Goal: Transaction & Acquisition: Book appointment/travel/reservation

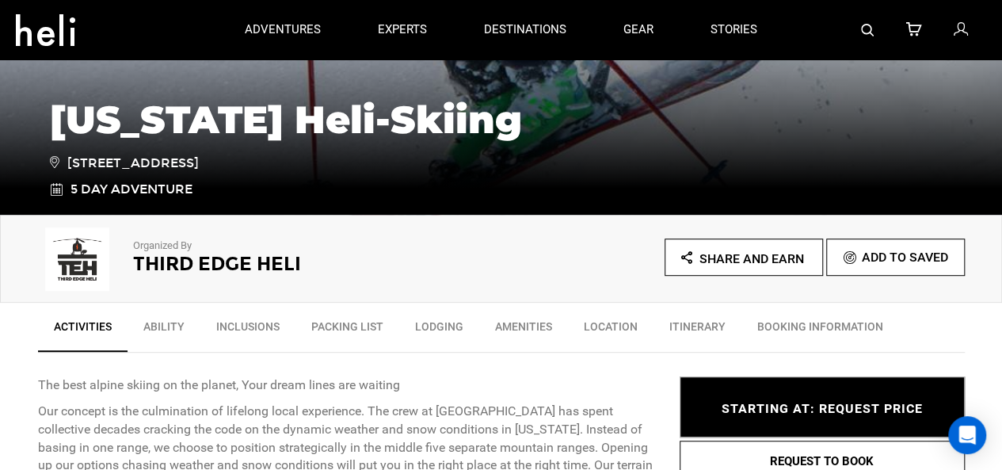
scroll to position [317, 0]
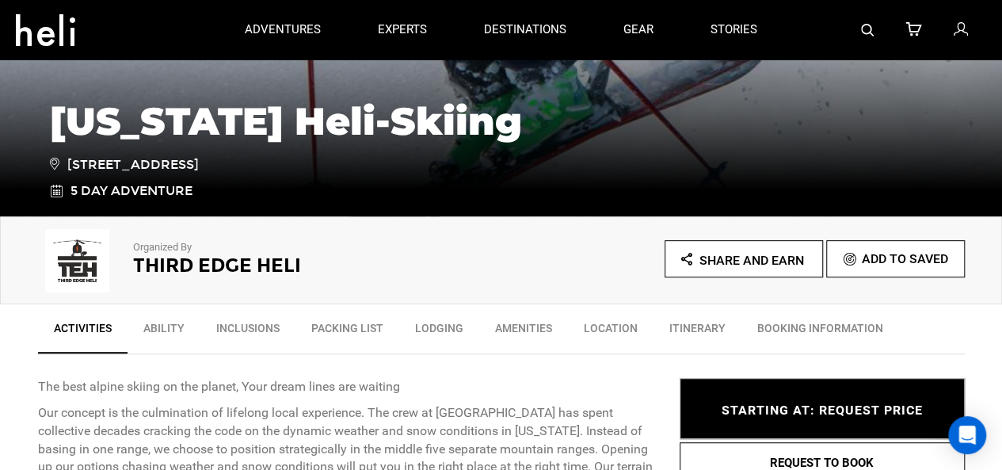
click at [696, 326] on link "Itinerary" at bounding box center [697, 332] width 88 height 40
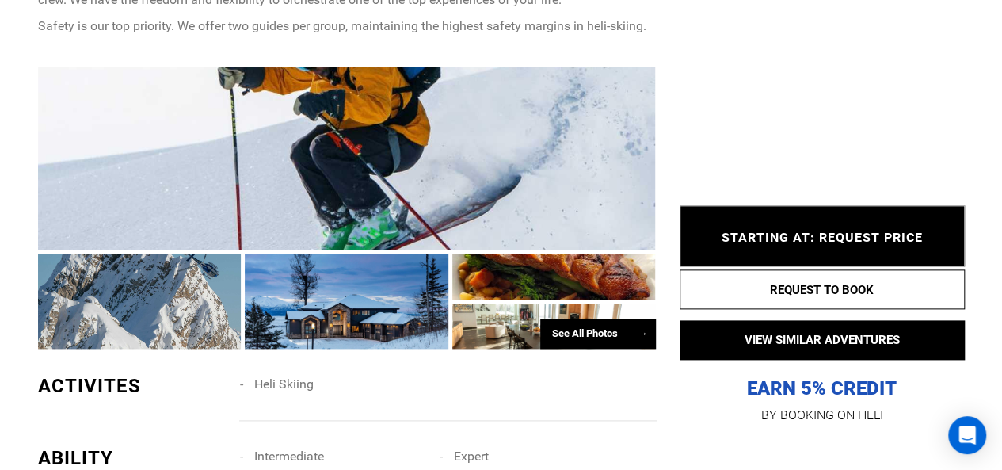
scroll to position [943, 0]
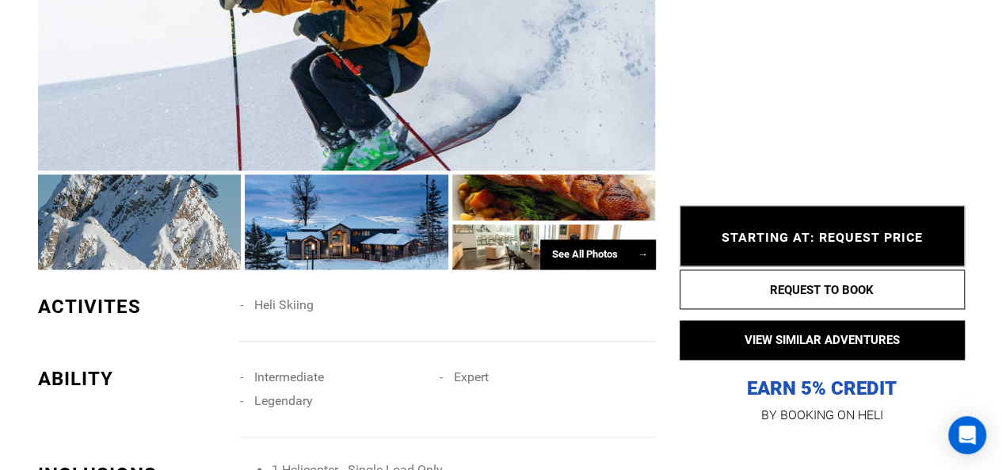
click at [576, 250] on div "See All Photos →" at bounding box center [598, 254] width 116 height 31
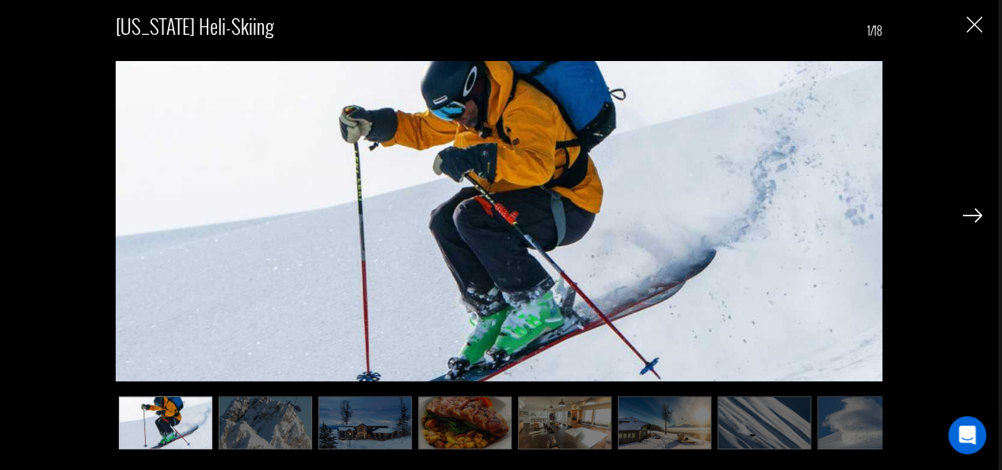
click at [974, 210] on img at bounding box center [972, 215] width 20 height 14
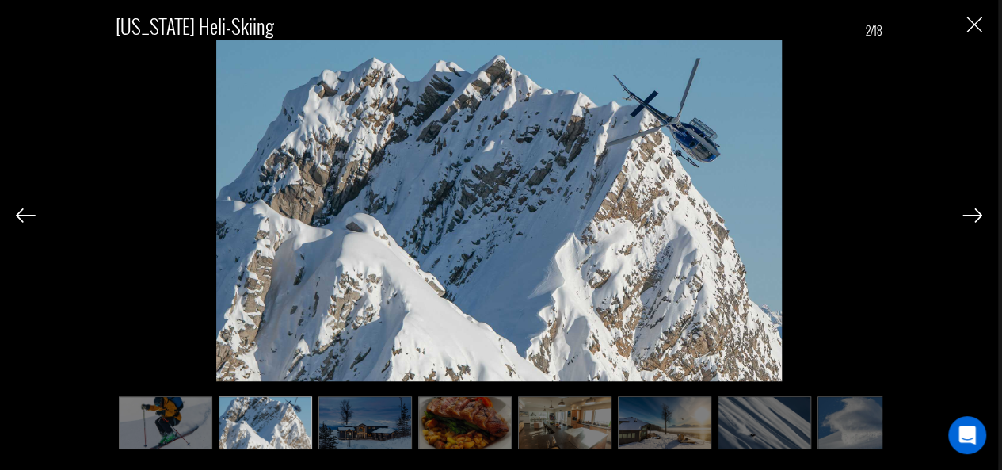
click at [974, 210] on img at bounding box center [972, 215] width 20 height 14
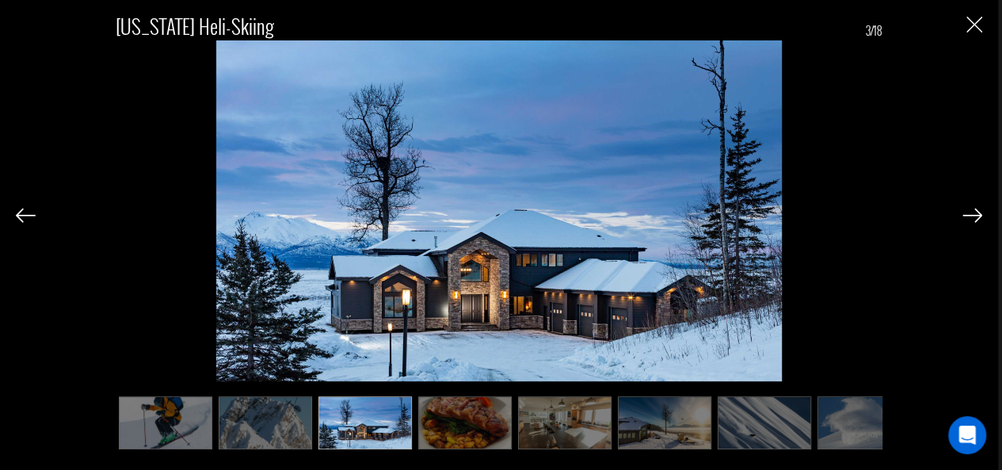
click at [974, 210] on img at bounding box center [972, 215] width 20 height 14
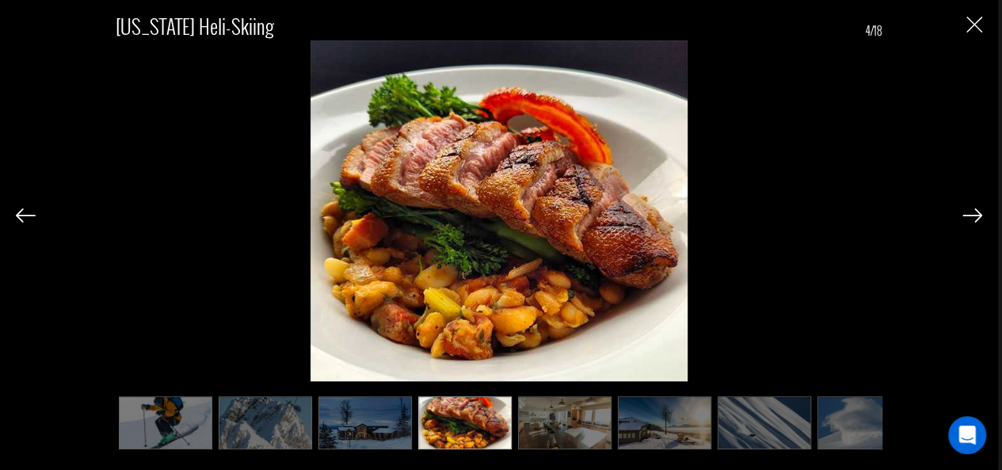
click at [974, 210] on img at bounding box center [972, 215] width 20 height 14
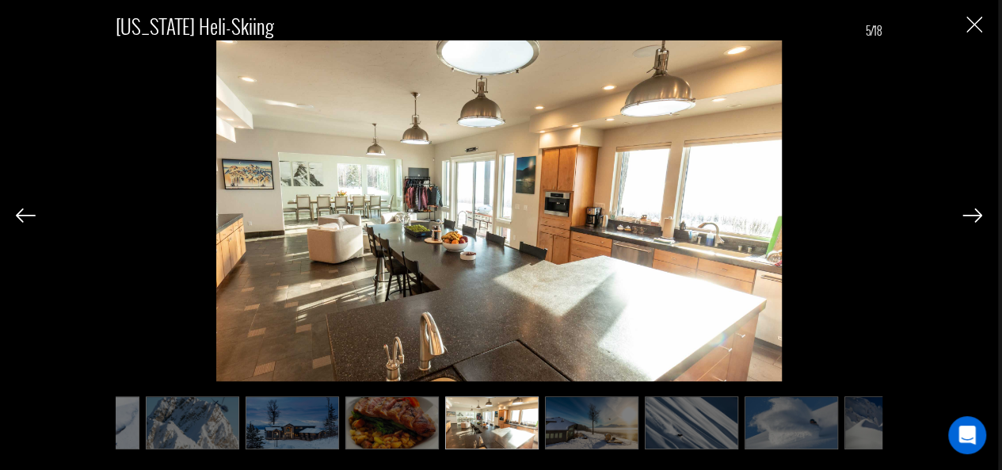
scroll to position [0, 79]
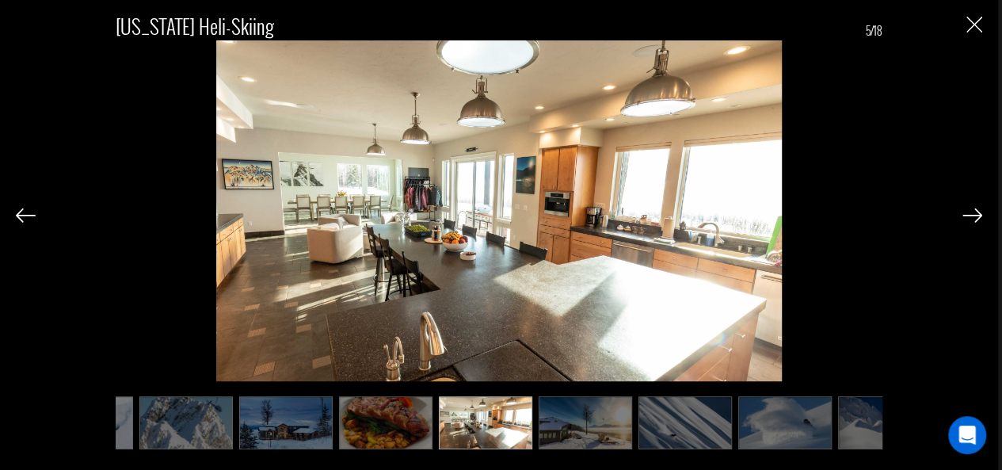
click at [972, 210] on img at bounding box center [972, 215] width 20 height 14
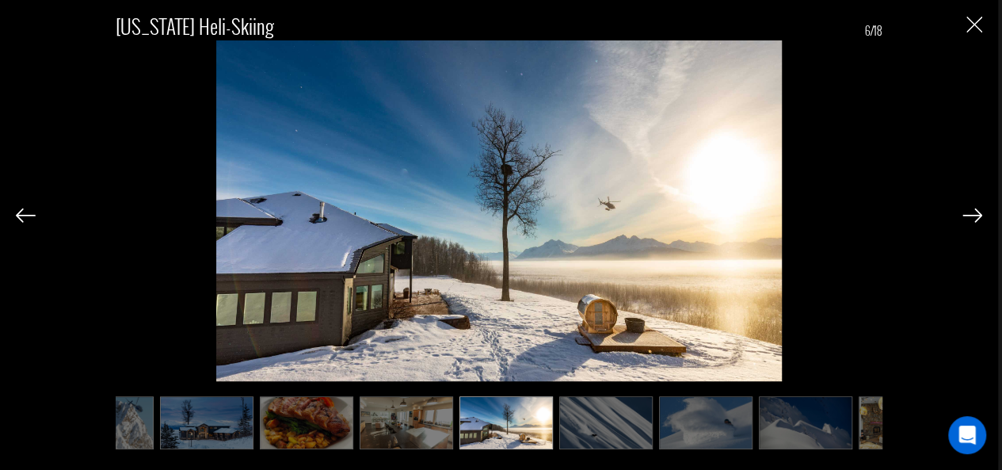
click at [972, 210] on img at bounding box center [972, 215] width 20 height 14
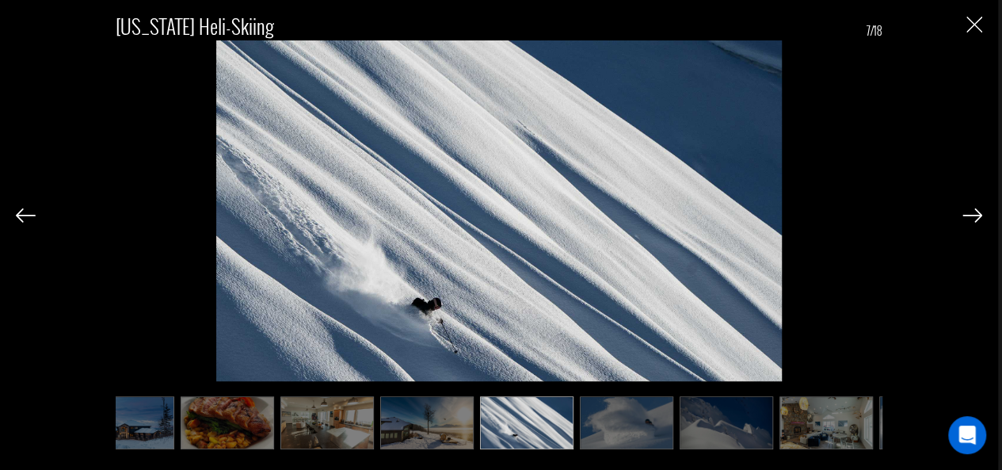
click at [972, 210] on img at bounding box center [972, 215] width 20 height 14
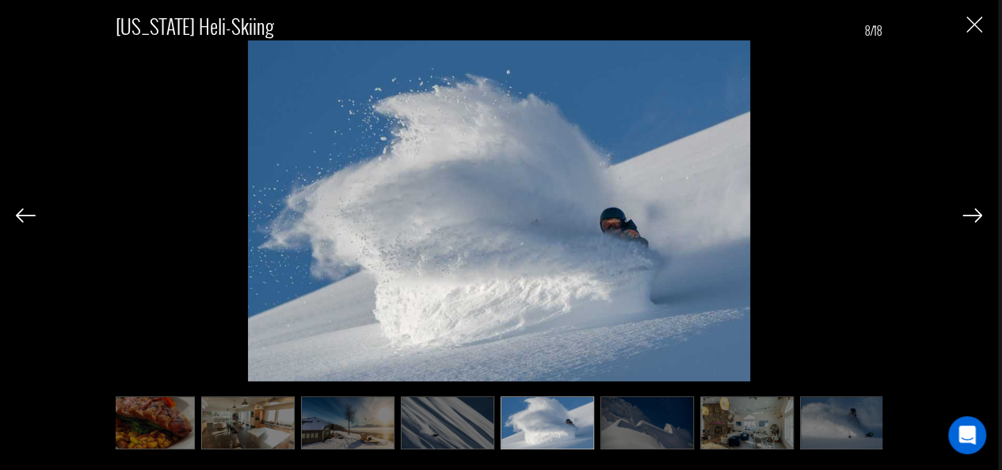
click at [972, 210] on img at bounding box center [972, 215] width 20 height 14
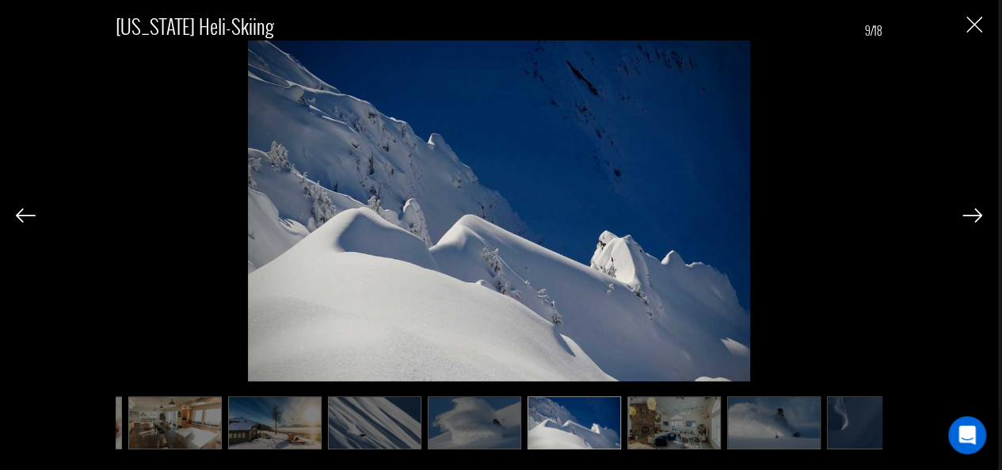
click at [972, 210] on img at bounding box center [972, 215] width 20 height 14
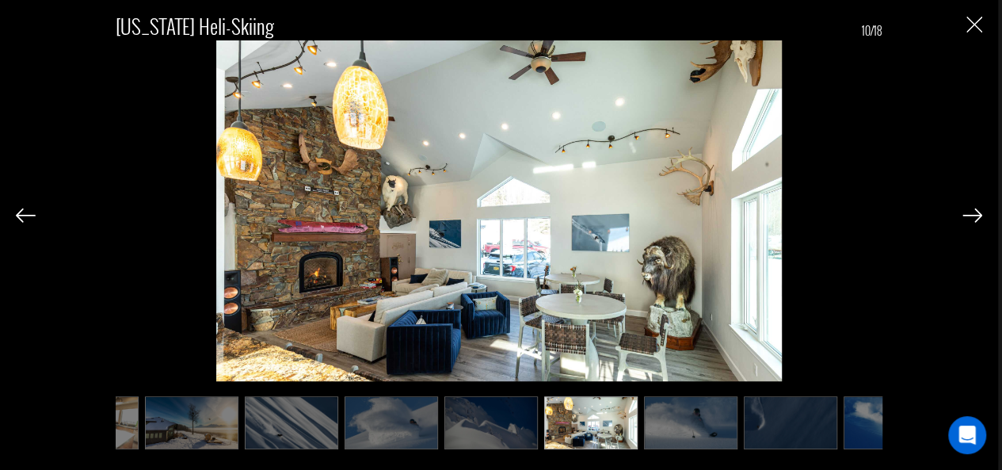
scroll to position [0, 474]
click at [973, 210] on img at bounding box center [972, 215] width 20 height 14
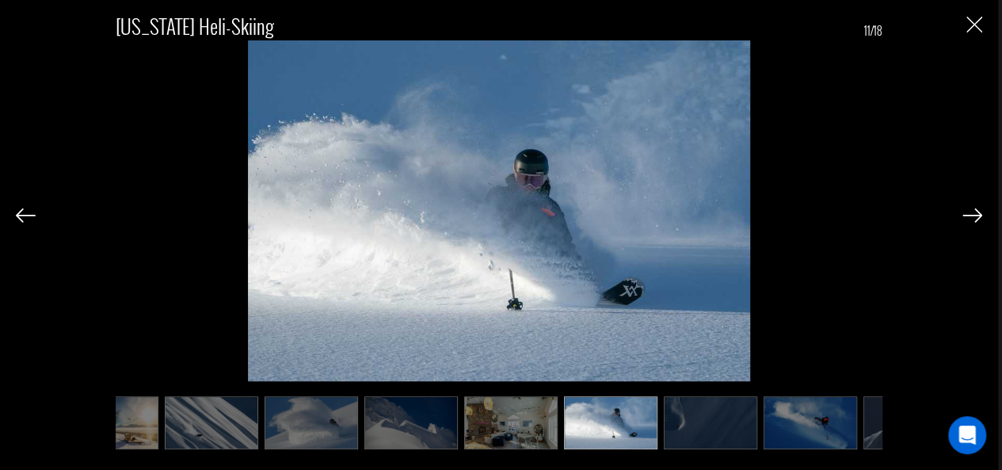
click at [973, 210] on img at bounding box center [972, 215] width 20 height 14
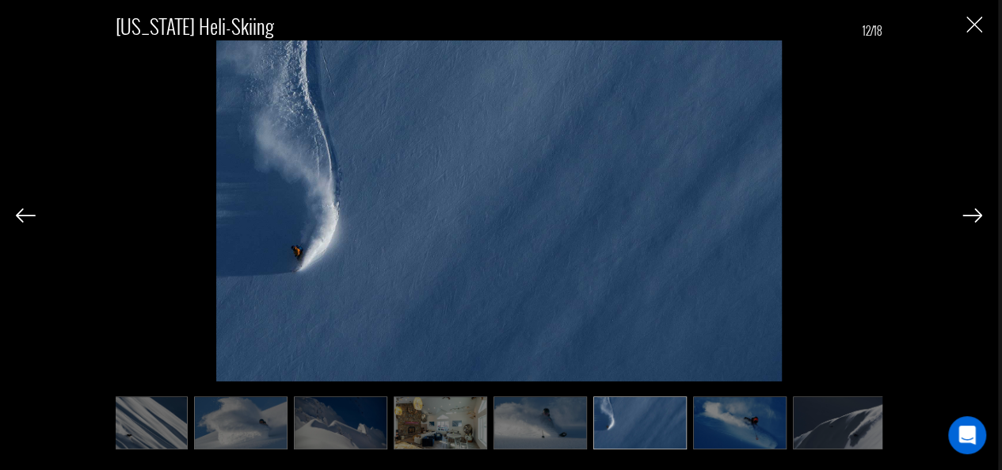
click at [973, 210] on img at bounding box center [972, 215] width 20 height 14
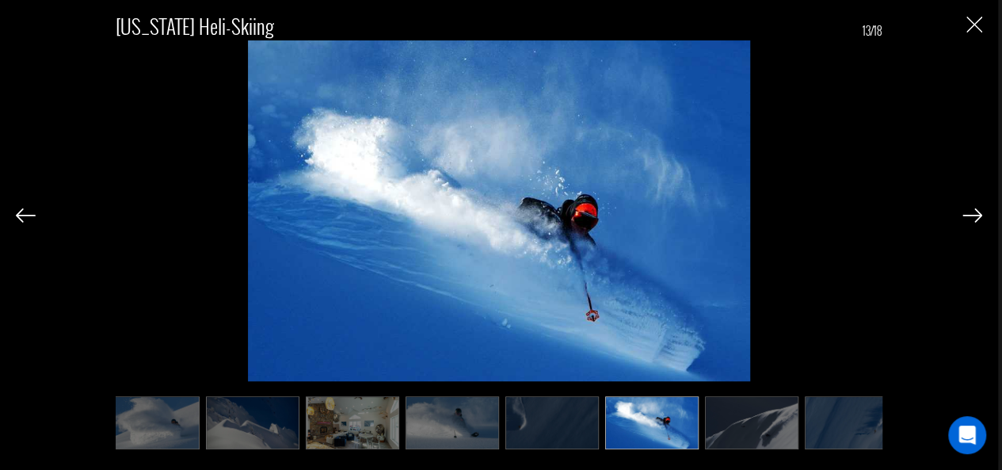
click at [973, 210] on img at bounding box center [972, 215] width 20 height 14
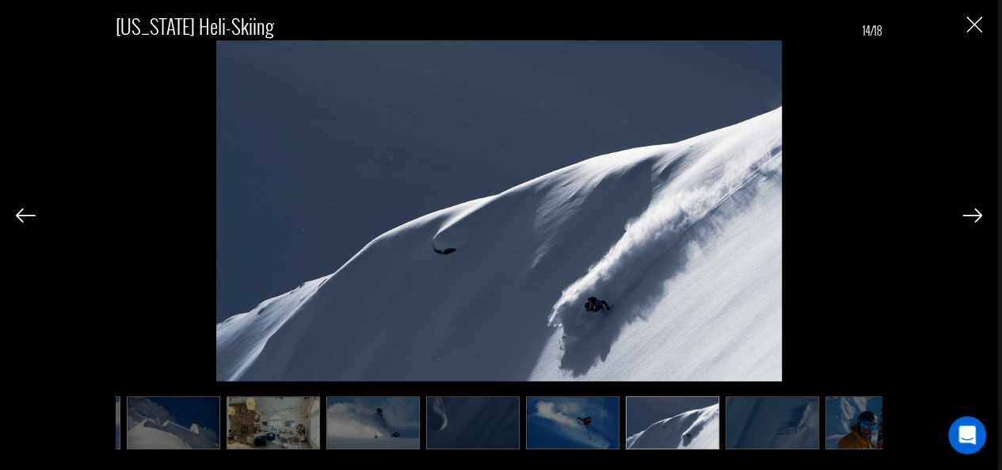
scroll to position [0, 791]
click at [981, 214] on img at bounding box center [972, 215] width 20 height 14
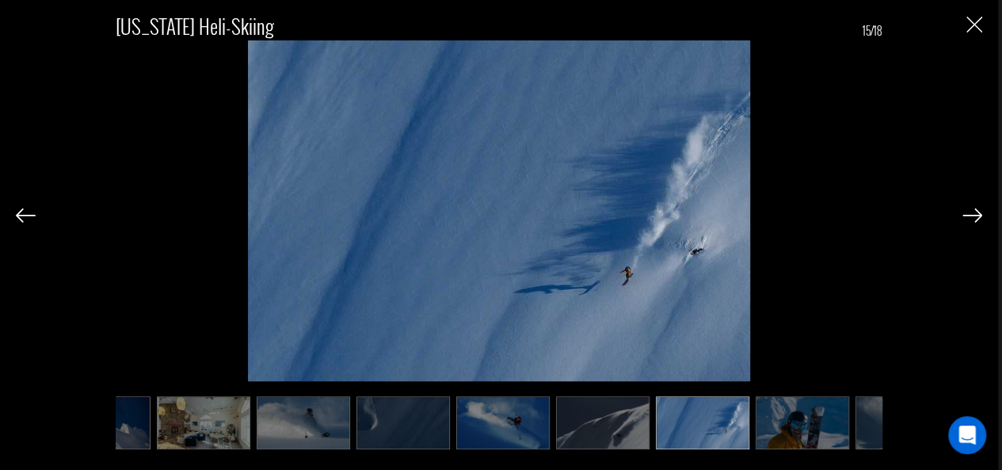
click at [981, 214] on img at bounding box center [972, 215] width 20 height 14
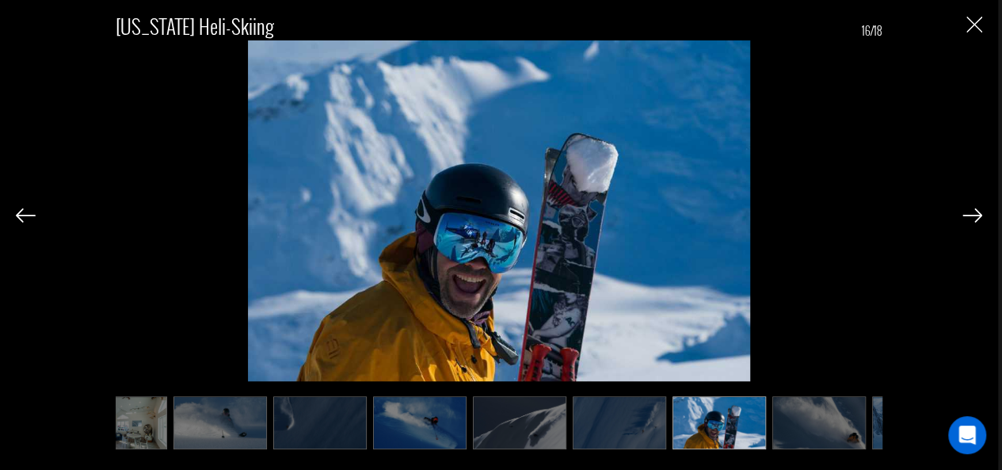
scroll to position [0, 945]
click at [977, 24] on img "Close" at bounding box center [974, 25] width 16 height 16
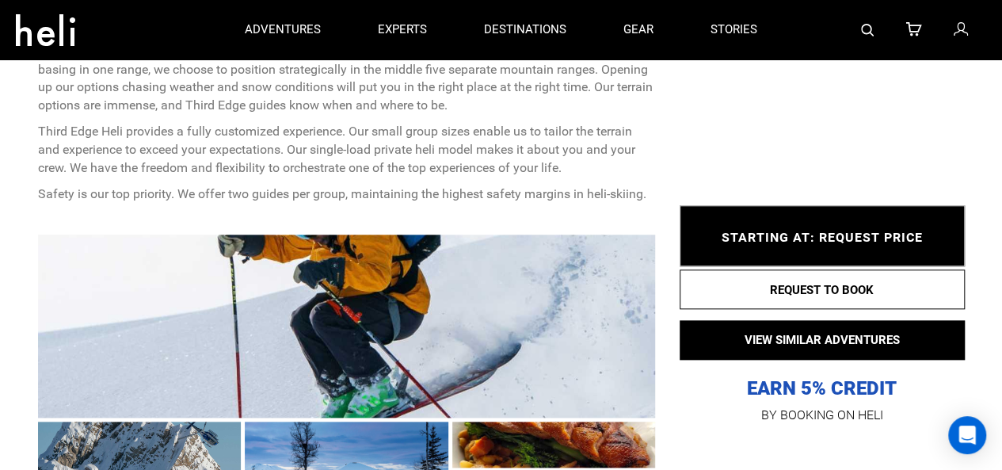
scroll to position [547, 0]
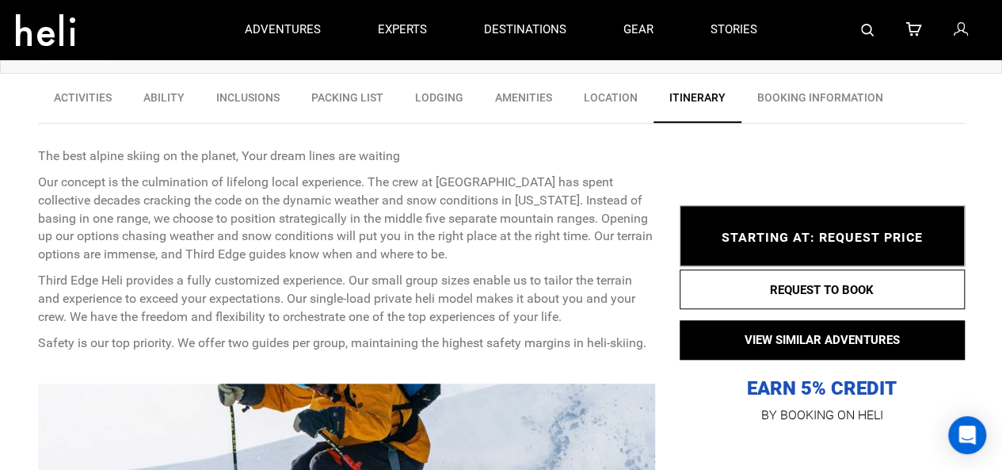
click at [818, 99] on link "BOOKING INFORMATION" at bounding box center [820, 102] width 158 height 40
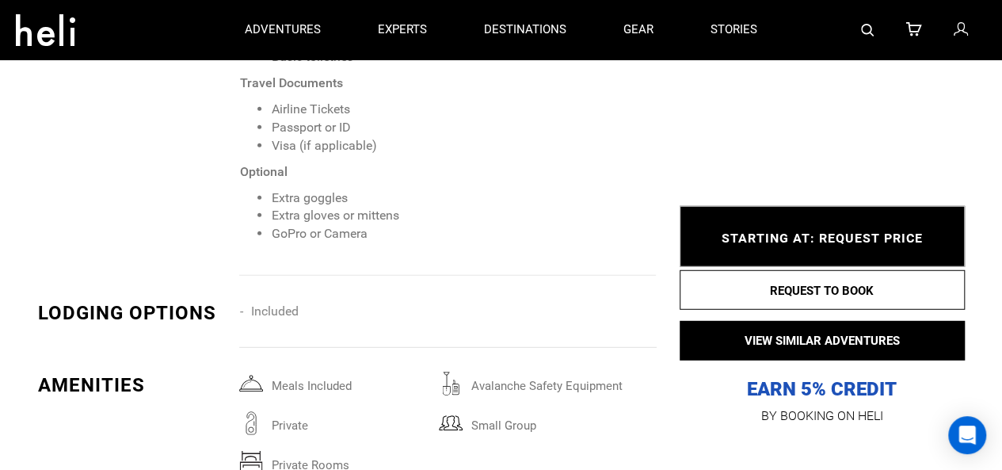
scroll to position [1824, 0]
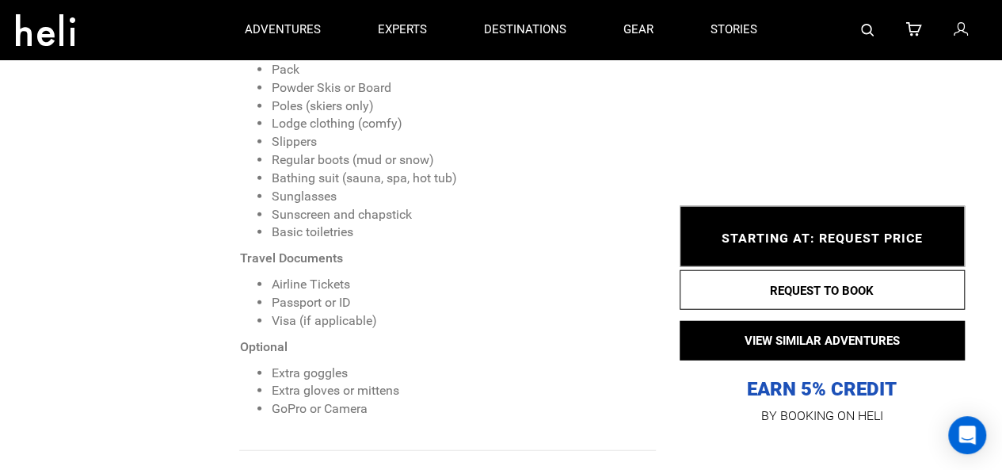
click at [833, 238] on span "STARTING AT: REQUEST PRICE" at bounding box center [822, 238] width 201 height 15
click at [817, 237] on span "STARTING AT: REQUEST PRICE" at bounding box center [822, 238] width 201 height 15
click at [778, 238] on span "STARTING AT: REQUEST PRICE" at bounding box center [822, 238] width 201 height 15
drag, startPoint x: 813, startPoint y: 237, endPoint x: 836, endPoint y: 238, distance: 23.0
click at [813, 237] on span "STARTING AT: REQUEST PRICE" at bounding box center [822, 238] width 201 height 15
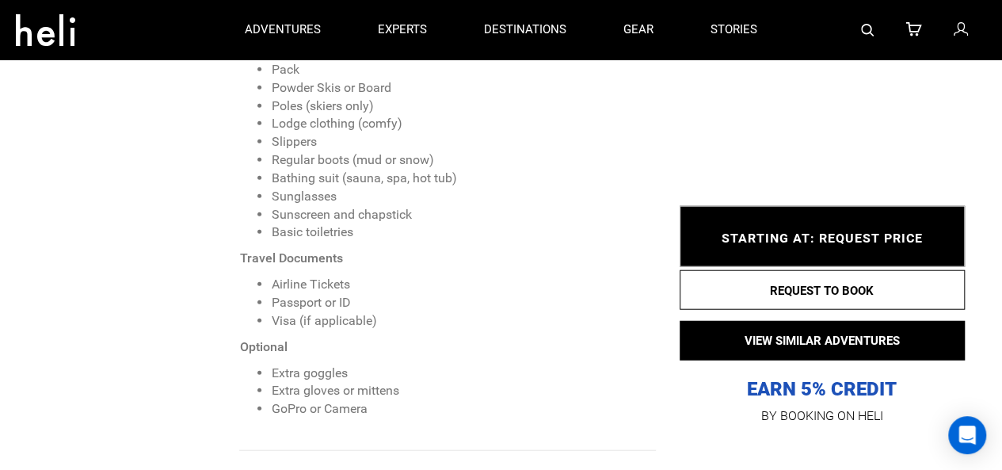
click at [841, 235] on span "STARTING AT: REQUEST PRICE" at bounding box center [822, 238] width 201 height 15
click at [874, 233] on span "STARTING AT: REQUEST PRICE" at bounding box center [822, 238] width 201 height 15
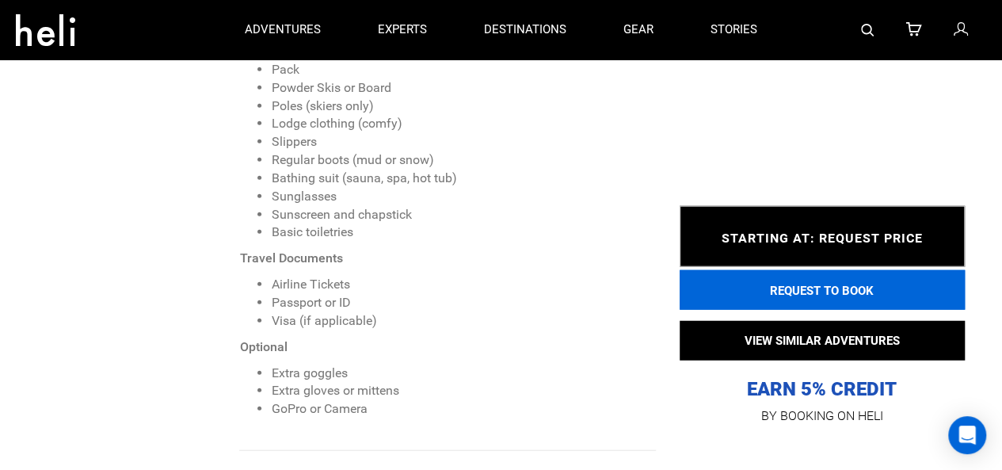
click at [820, 292] on button "REQUEST TO BOOK" at bounding box center [822, 289] width 285 height 40
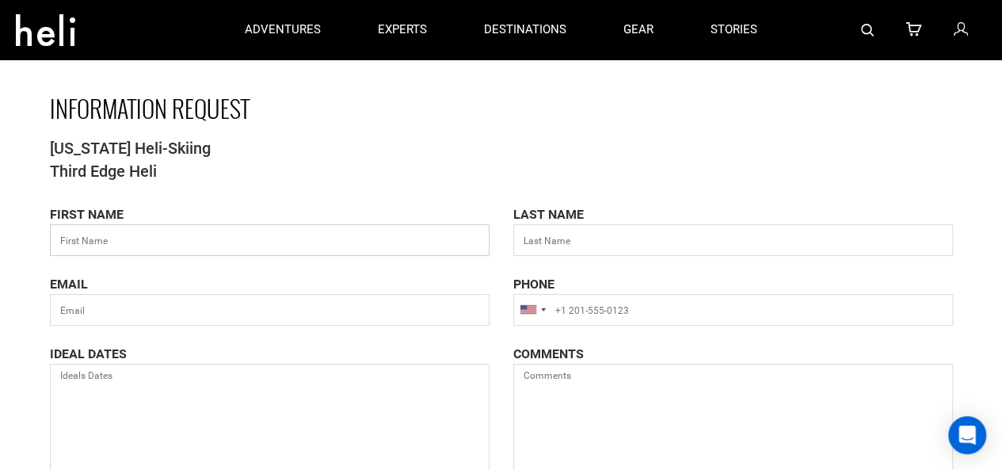
click at [95, 242] on input "text" at bounding box center [270, 240] width 440 height 32
type input "[PERSON_NAME]"
click at [110, 310] on input "text" at bounding box center [270, 310] width 440 height 32
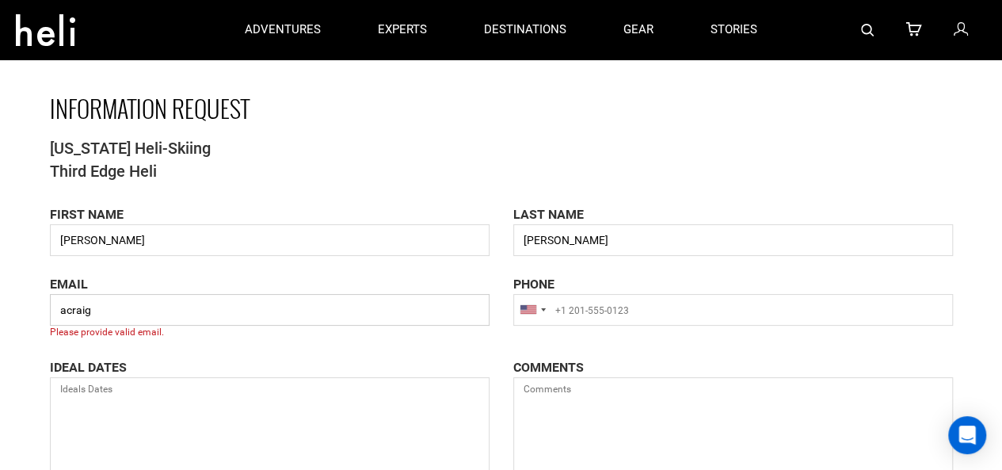
type input "[EMAIL_ADDRESS][DOMAIN_NAME]"
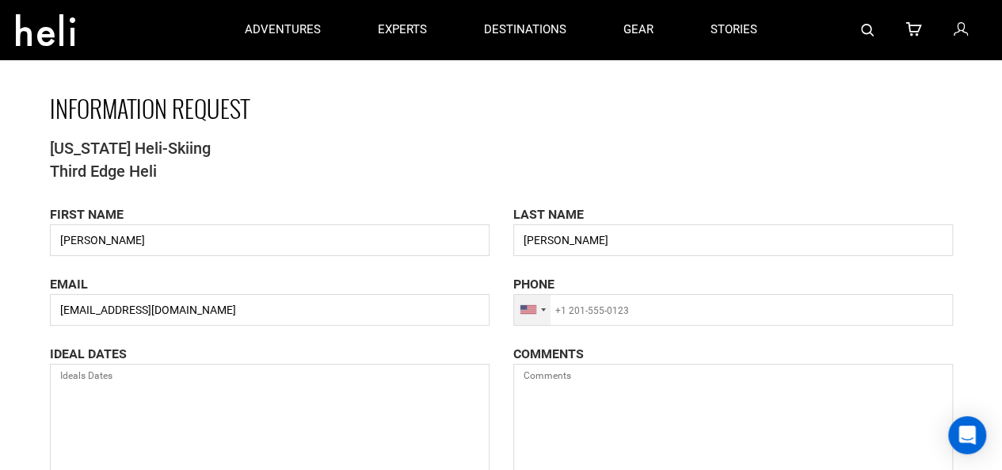
click at [545, 312] on div at bounding box center [532, 310] width 36 height 30
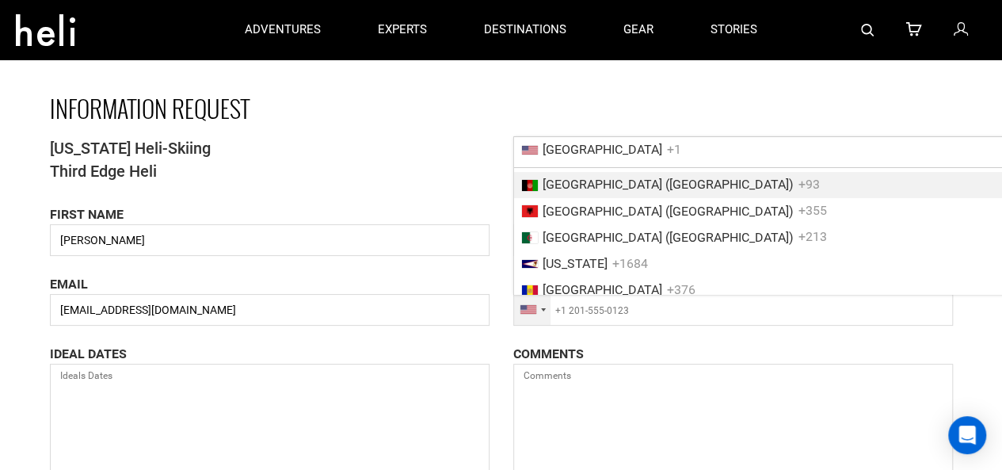
scroll to position [265, 0]
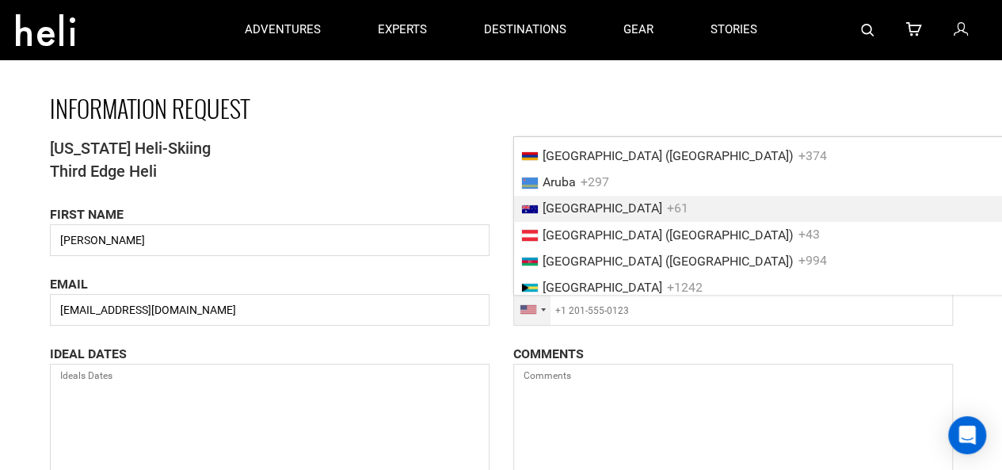
click at [562, 211] on span "[GEOGRAPHIC_DATA]" at bounding box center [603, 207] width 120 height 15
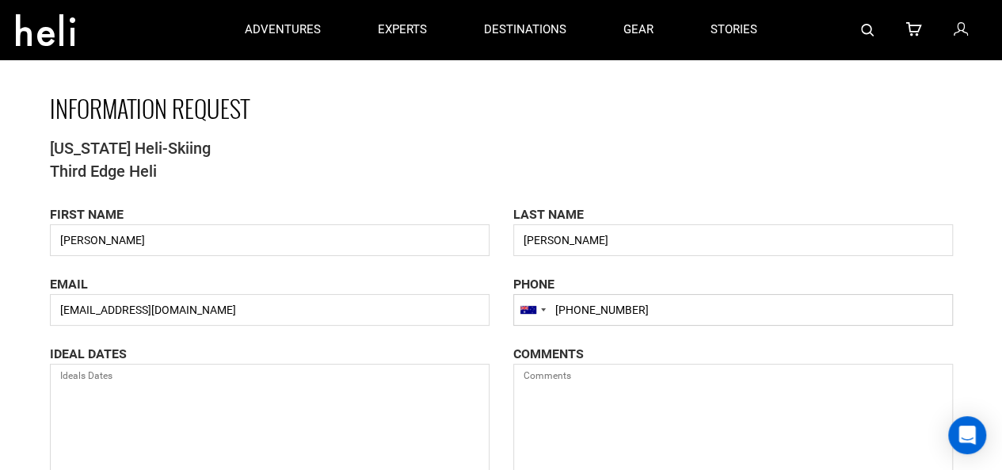
type input "[PHONE_NUMBER]"
click at [215, 388] on textarea at bounding box center [270, 449] width 440 height 170
type textarea "[DATE]"
click at [529, 376] on textarea at bounding box center [733, 449] width 440 height 170
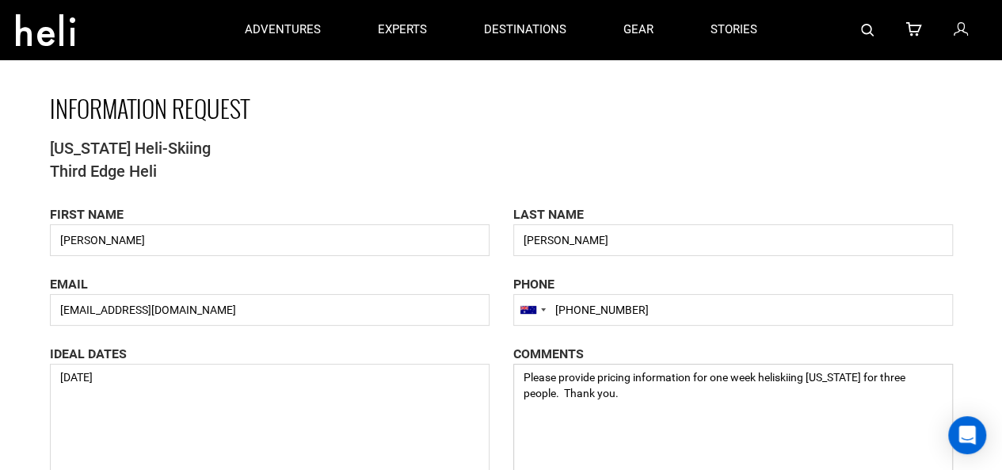
click at [786, 382] on textarea "Please provide pricing information for one week heliskiing [US_STATE] for three…" at bounding box center [733, 449] width 440 height 170
click at [779, 377] on textarea "Please provide pricing information for one week heliskiing [US_STATE] for three…" at bounding box center [733, 449] width 440 height 170
click at [579, 400] on textarea "Please provide pricing information for one week heliskiing [US_STATE] for three…" at bounding box center [733, 449] width 440 height 170
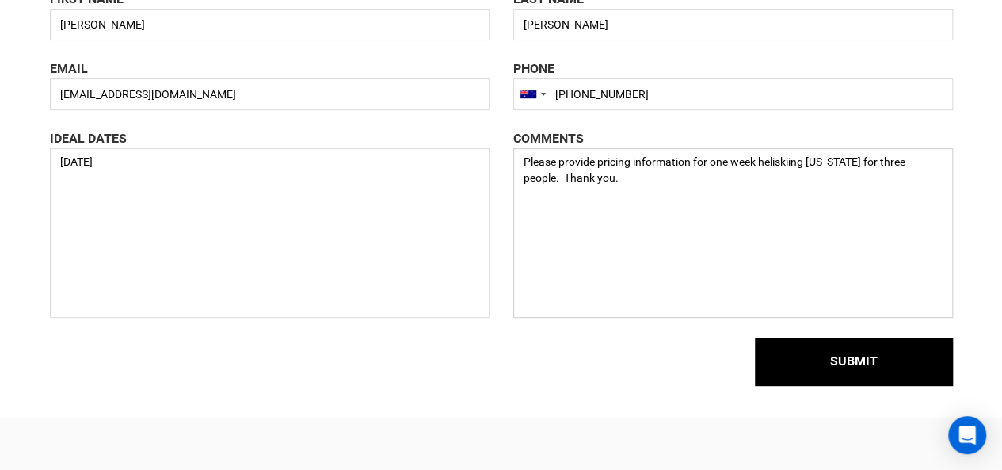
scroll to position [317, 0]
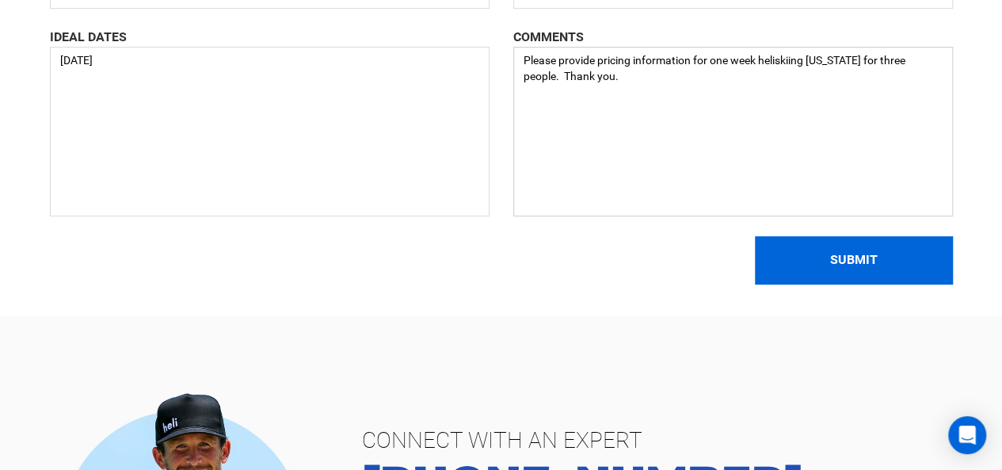
type textarea "Please provide pricing information for one week heliskiing [US_STATE] for three…"
click at [863, 256] on button "SUBMIT" at bounding box center [854, 260] width 198 height 48
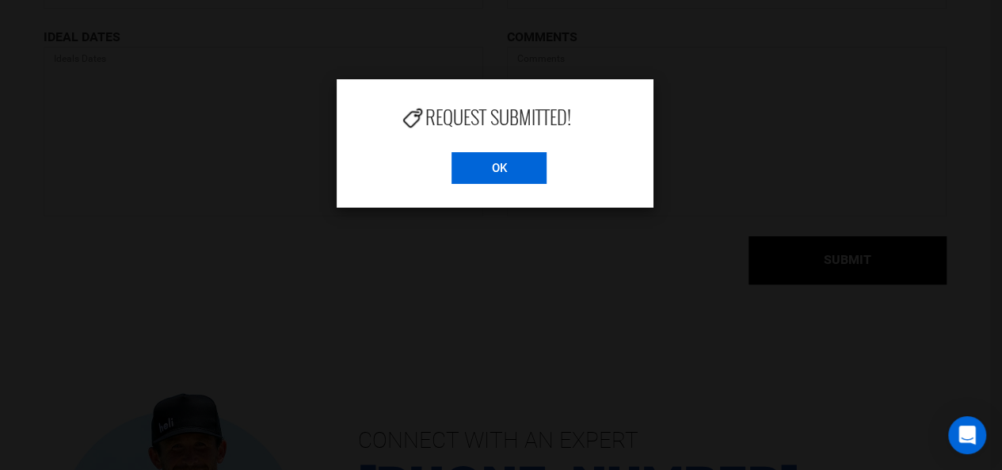
click at [485, 165] on input "OK" at bounding box center [499, 168] width 95 height 32
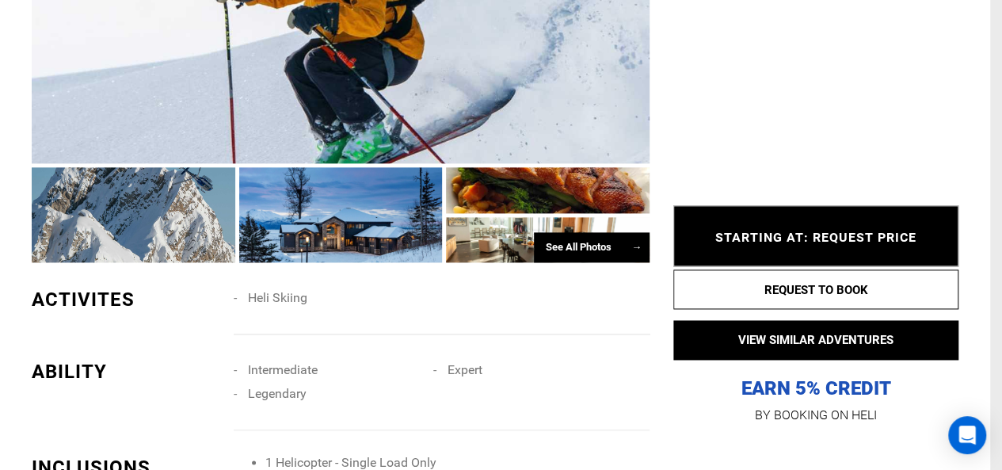
scroll to position [1109, 0]
